Goal: Transaction & Acquisition: Purchase product/service

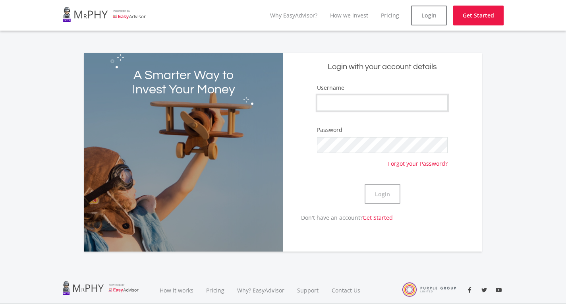
type input "Chervaugn"
click at [385, 197] on button "Login" at bounding box center [383, 194] width 36 height 20
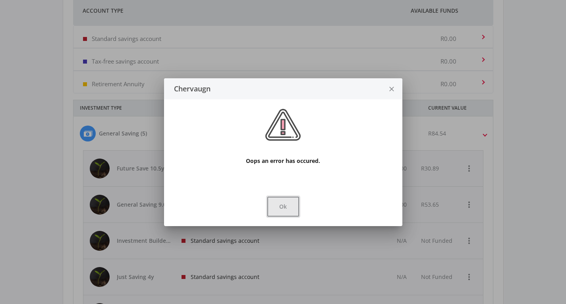
click at [276, 214] on button "Ok" at bounding box center [283, 207] width 32 height 20
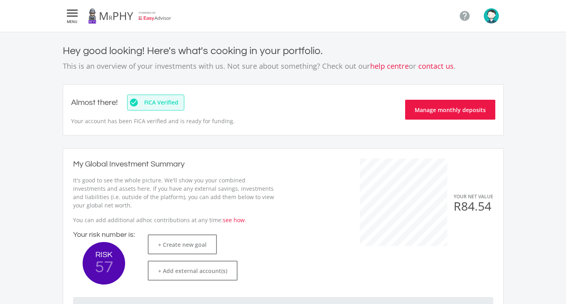
scroll to position [318, 0]
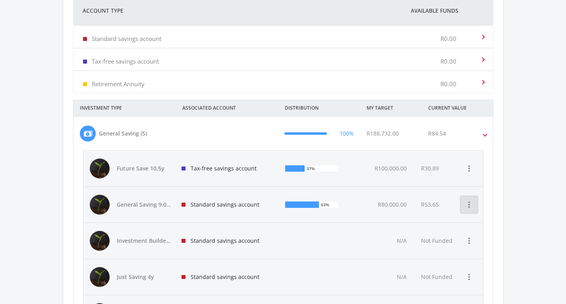
click at [471, 205] on icon "more_vert" at bounding box center [469, 205] width 10 height 10
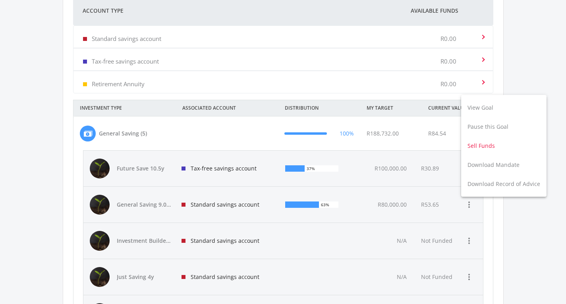
click at [493, 145] on button "Sell Funds" at bounding box center [503, 145] width 85 height 19
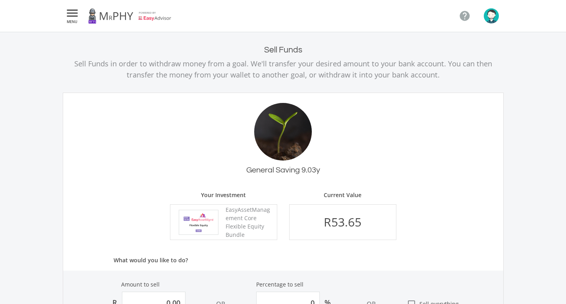
scroll to position [159, 0]
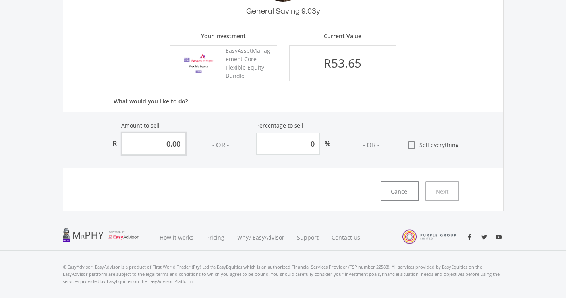
drag, startPoint x: 183, startPoint y: 141, endPoint x: 124, endPoint y: 120, distance: 62.8
click at [127, 143] on input "0.00" at bounding box center [154, 144] width 64 height 22
type input "4"
type input "7.456"
type input "40"
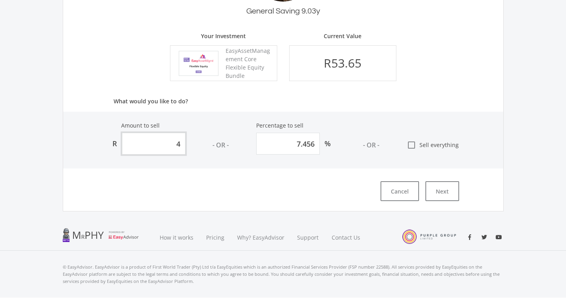
type input "74.56"
type input "40.00"
click at [307, 173] on div "General Saving 9.03y Your Investment EasyAssetManagement Core Flexible Equity B…" at bounding box center [283, 73] width 441 height 278
click at [450, 188] on button "Next" at bounding box center [442, 191] width 34 height 20
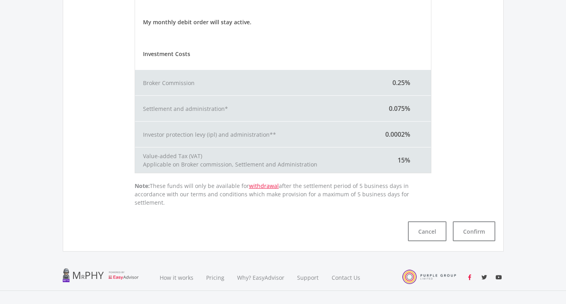
scroll to position [268, 0]
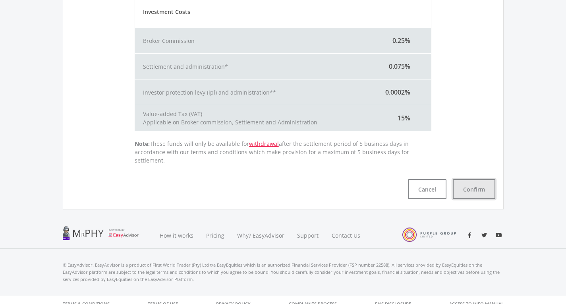
click at [485, 179] on button "Confirm" at bounding box center [474, 189] width 42 height 20
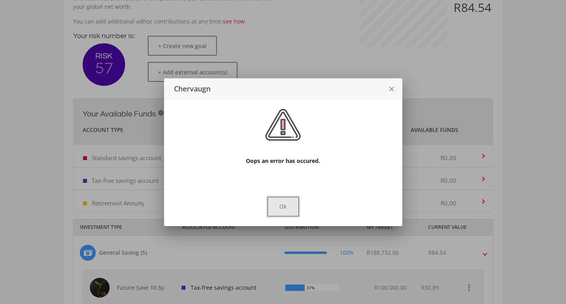
click at [292, 209] on button "Ok" at bounding box center [283, 207] width 32 height 20
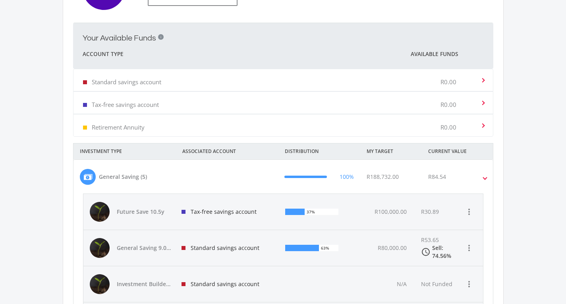
scroll to position [318, 0]
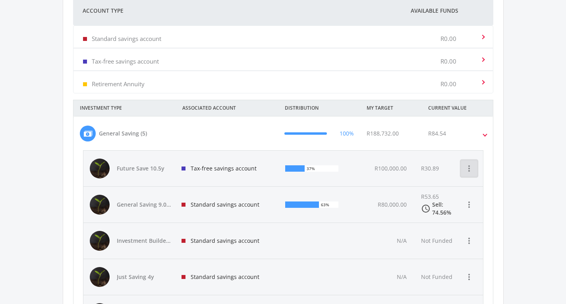
click at [470, 170] on icon "more_vert" at bounding box center [469, 169] width 10 height 10
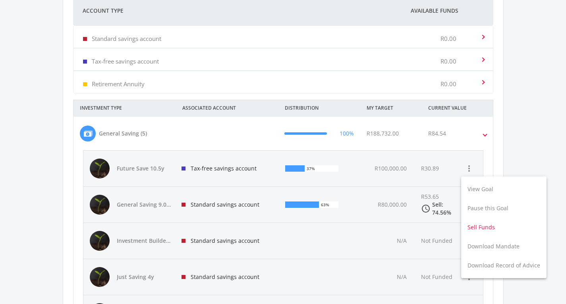
click at [492, 227] on button "Sell Funds" at bounding box center [503, 227] width 85 height 19
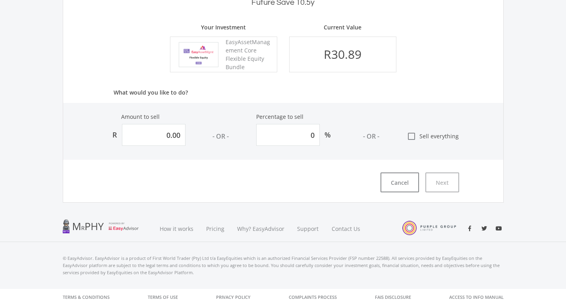
scroll to position [169, 0]
drag, startPoint x: 182, startPoint y: 132, endPoint x: 119, endPoint y: 132, distance: 63.1
click at [120, 132] on div "R 0.00" at bounding box center [147, 133] width 78 height 22
type input "2"
type input "6.475"
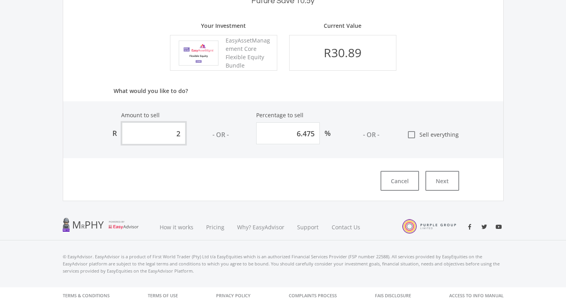
type input "20"
type input "64.75"
type input "2"
type input "6.475"
type input "21"
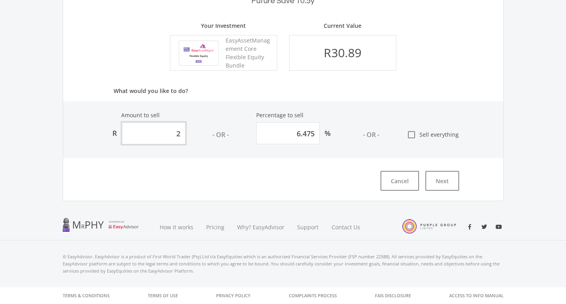
type input "67.99"
type input "21.00"
click at [221, 145] on div "Amount to sell R 21.00 - OR - Percentage to sell 67.99 % - OR - check_box_outli…" at bounding box center [283, 129] width 440 height 57
click at [443, 178] on button "Next" at bounding box center [442, 181] width 34 height 20
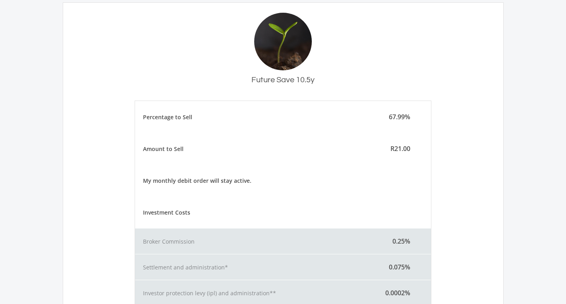
scroll to position [268, 0]
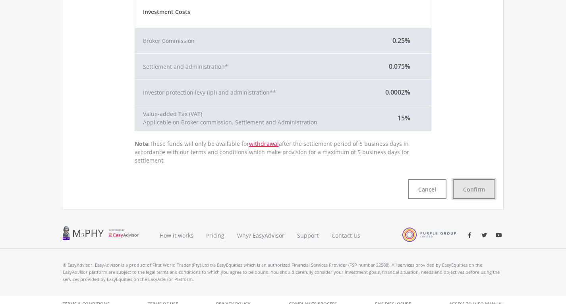
click at [473, 185] on button "Confirm" at bounding box center [474, 189] width 42 height 20
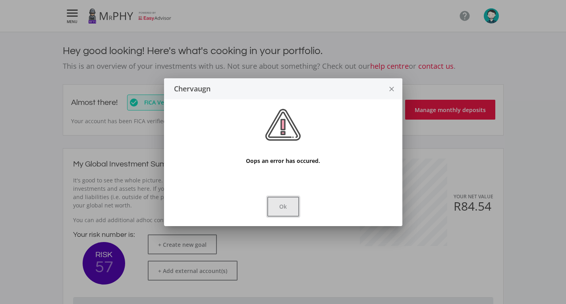
click at [284, 202] on button "Ok" at bounding box center [283, 207] width 32 height 20
